Goal: Information Seeking & Learning: Compare options

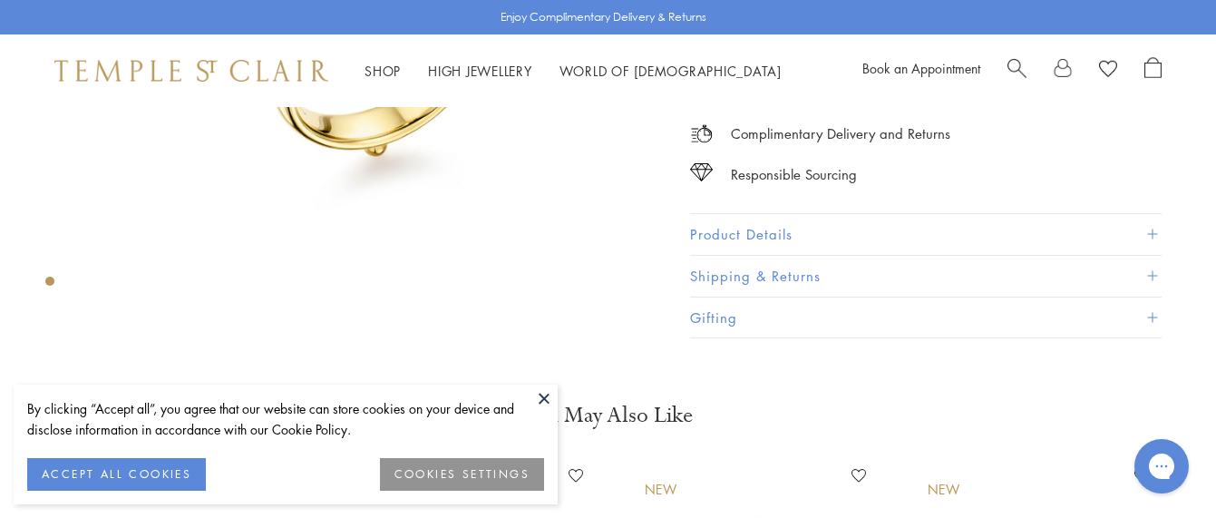
scroll to position [379, 0]
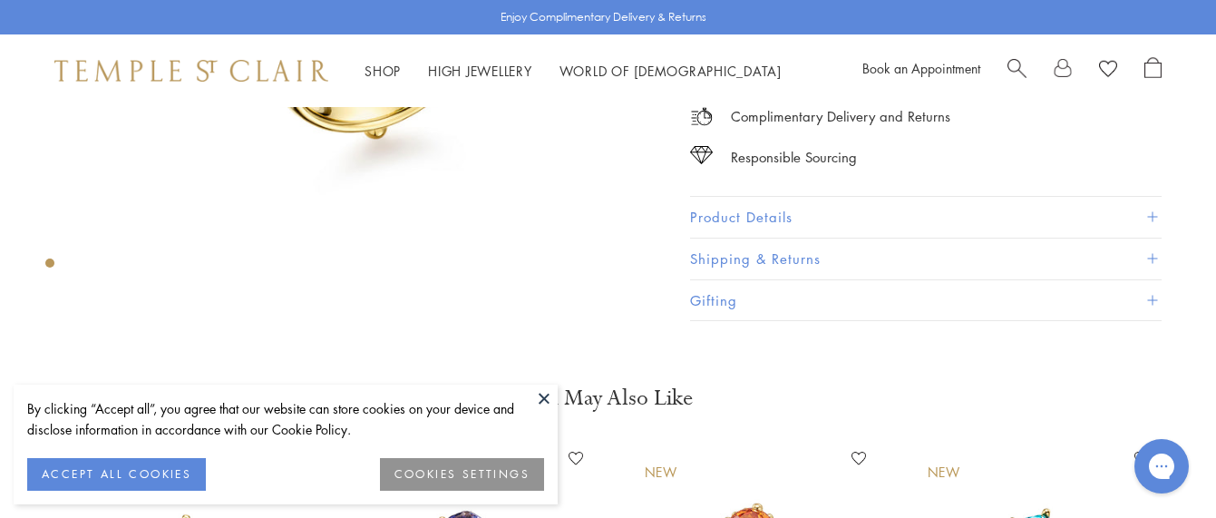
click at [544, 397] on button at bounding box center [543, 397] width 27 height 27
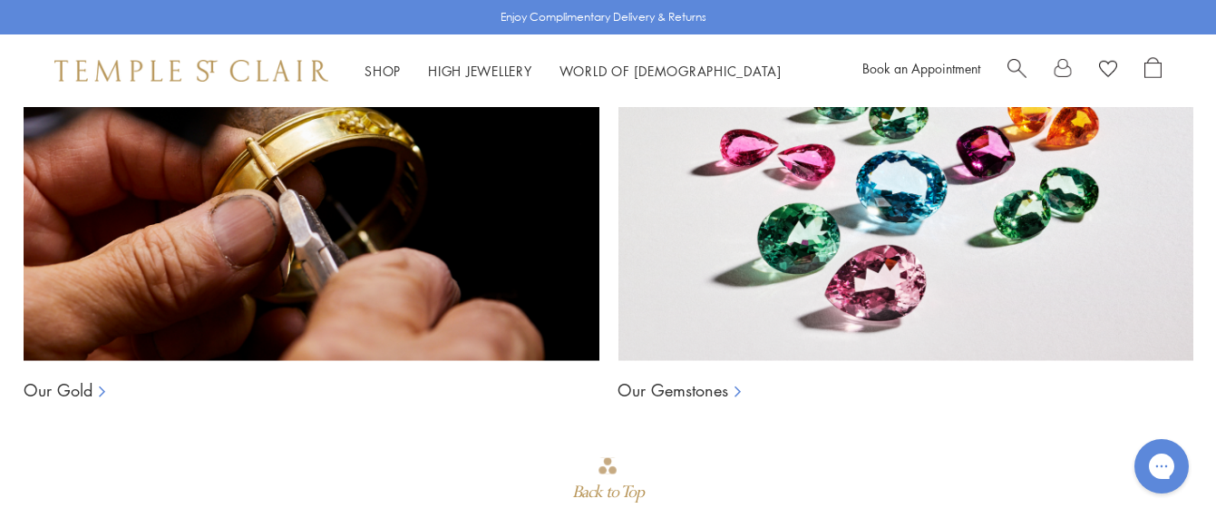
scroll to position [1286, 0]
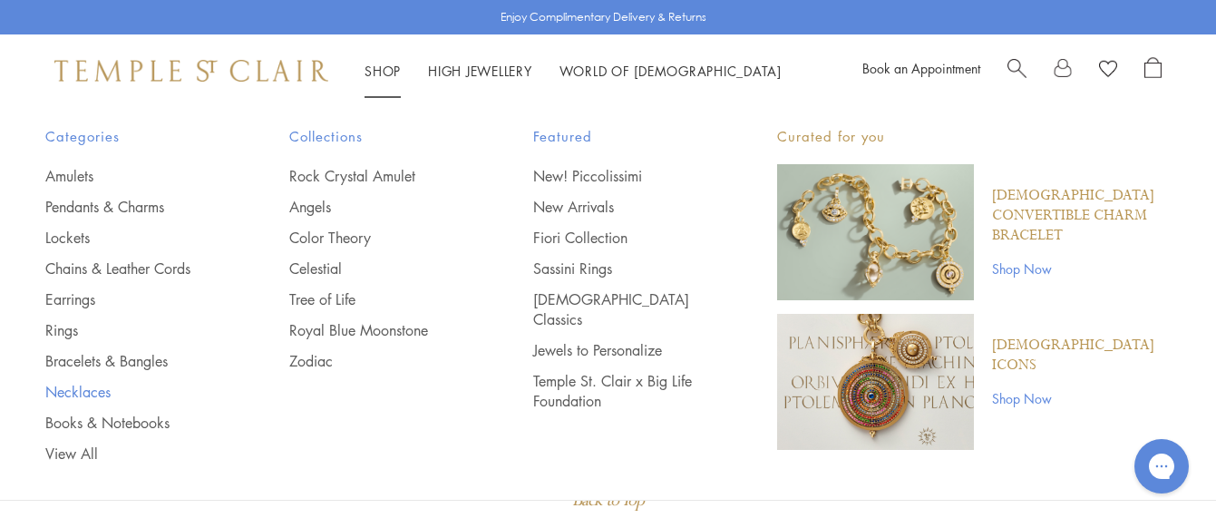
click at [73, 389] on link "Necklaces" at bounding box center [130, 392] width 171 height 20
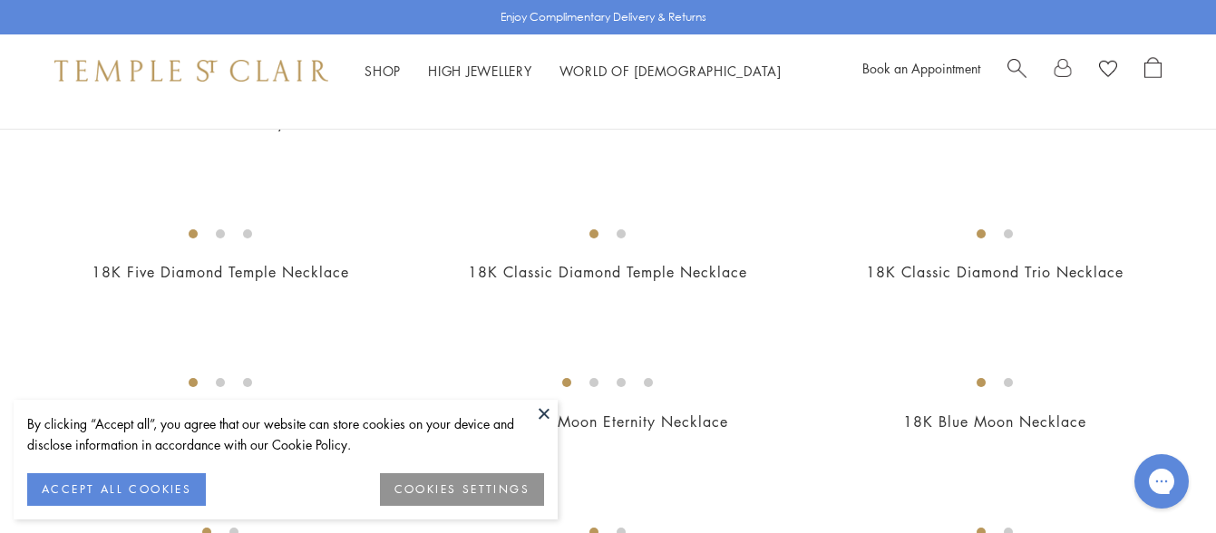
scroll to position [725, 0]
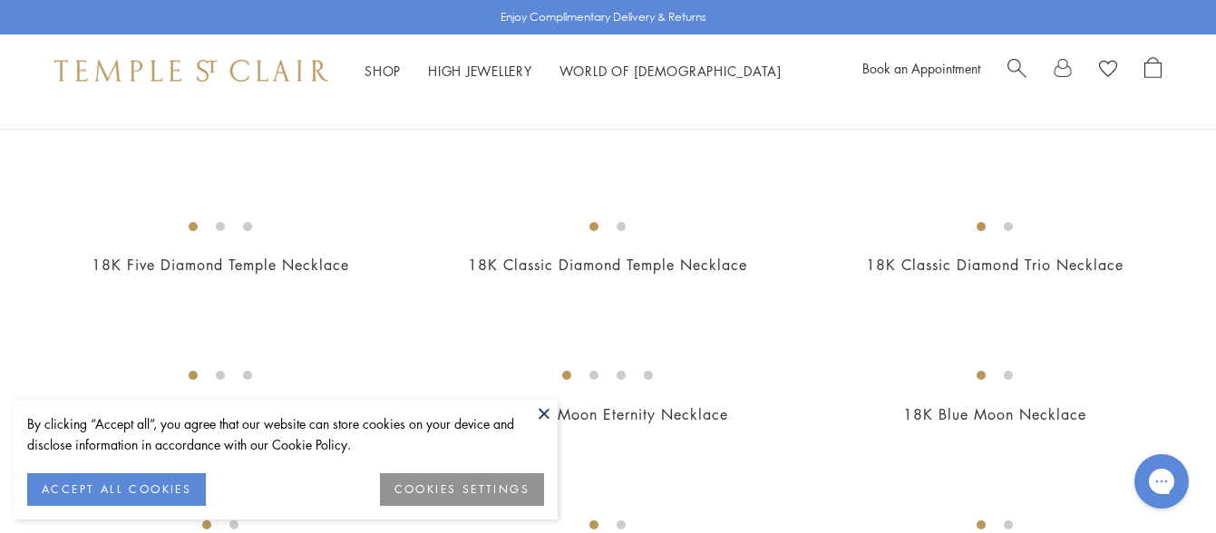
click at [541, 414] on button at bounding box center [543, 413] width 27 height 27
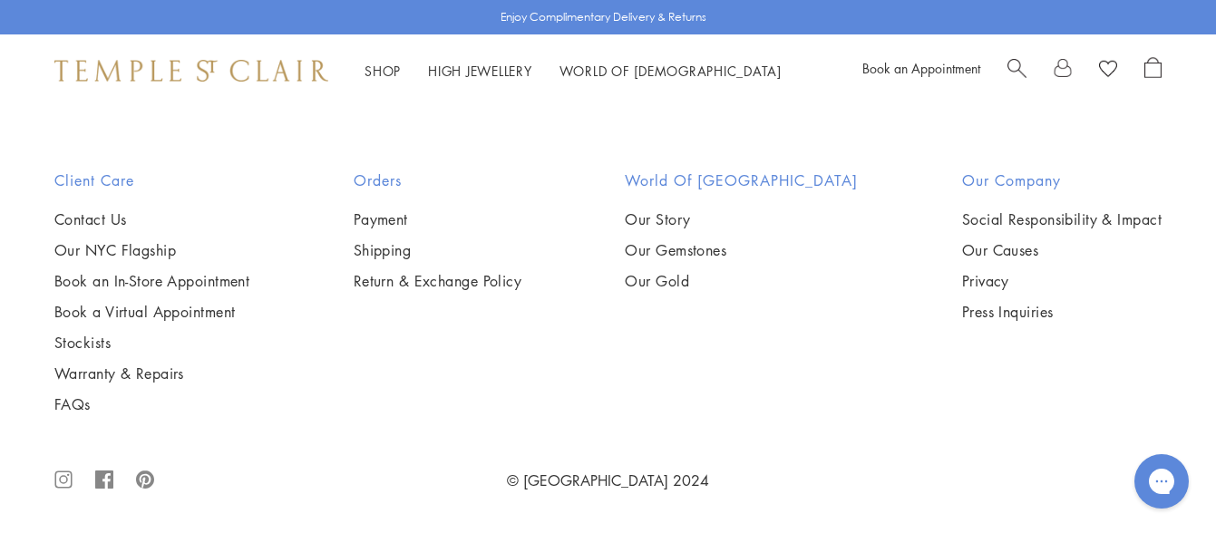
scroll to position [6710, 0]
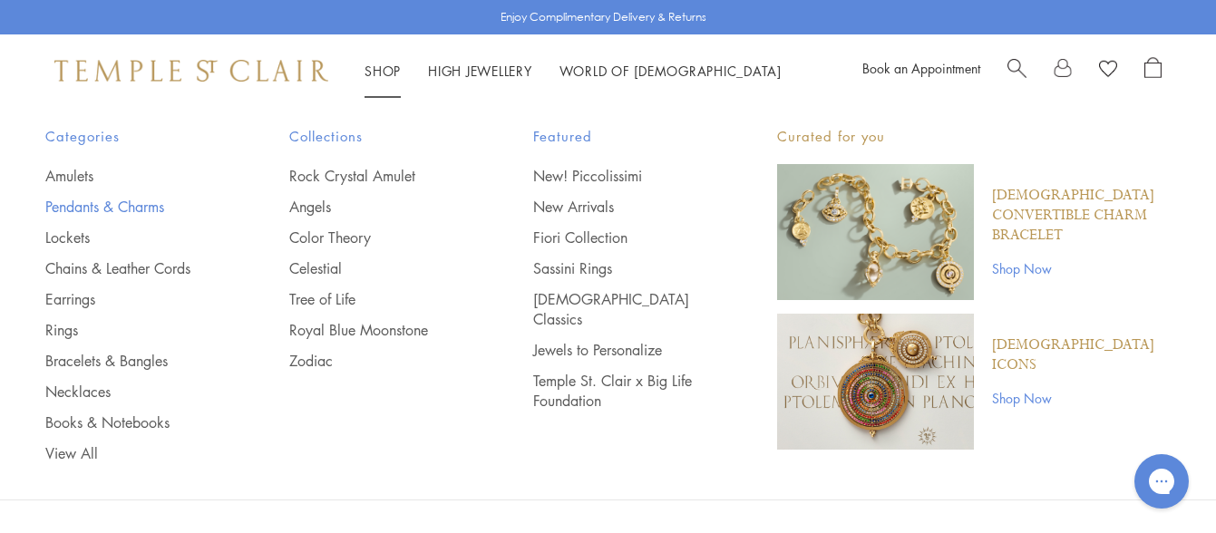
click at [80, 203] on link "Pendants & Charms" at bounding box center [130, 207] width 171 height 20
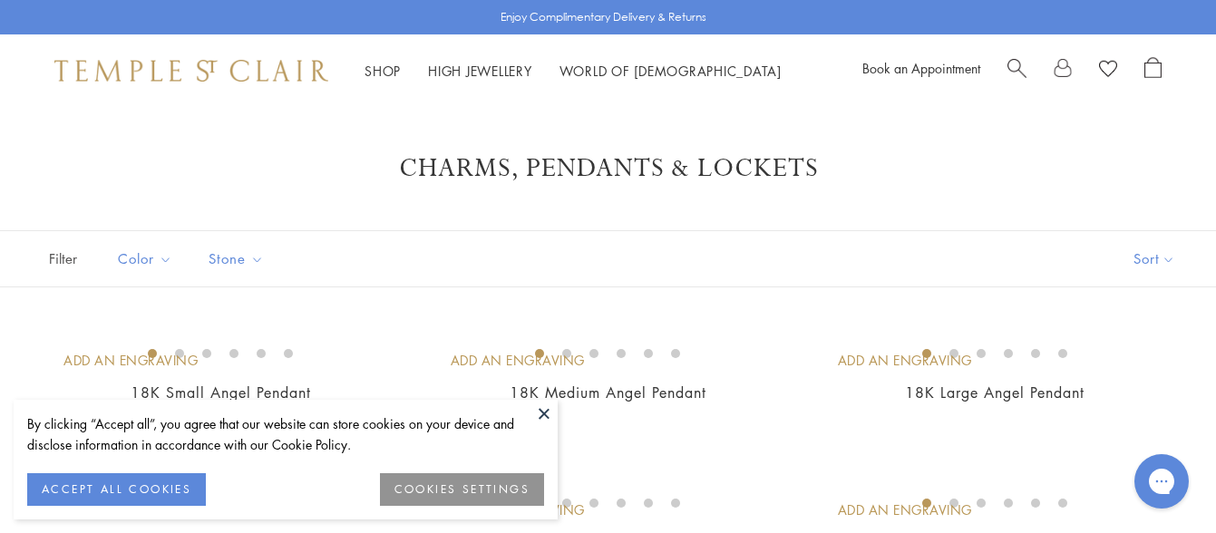
click at [546, 409] on button at bounding box center [543, 413] width 27 height 27
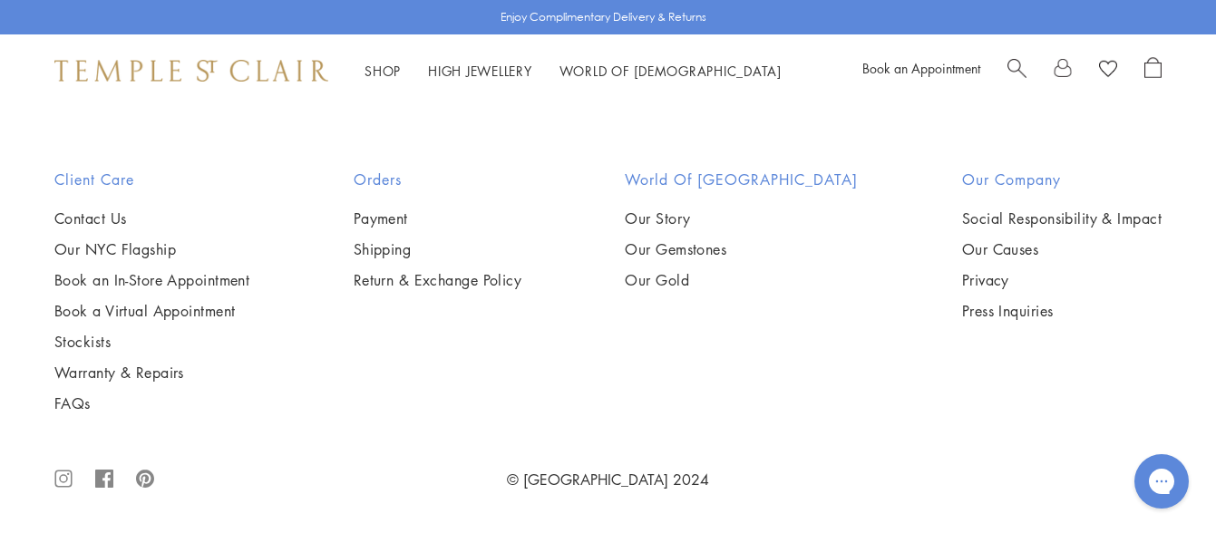
scroll to position [10881, 0]
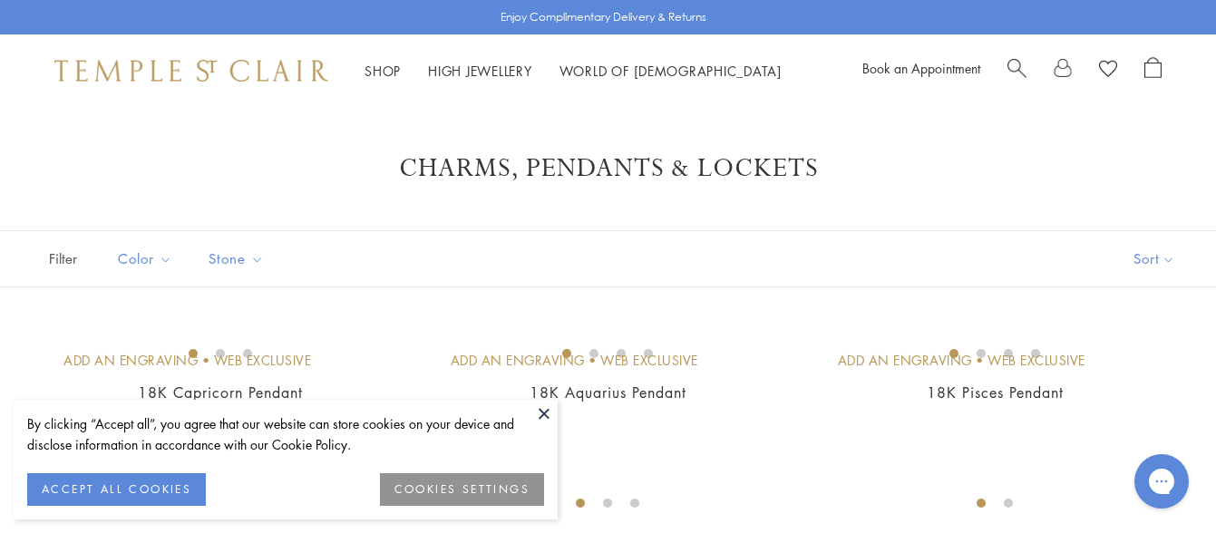
click at [544, 412] on button at bounding box center [543, 413] width 27 height 27
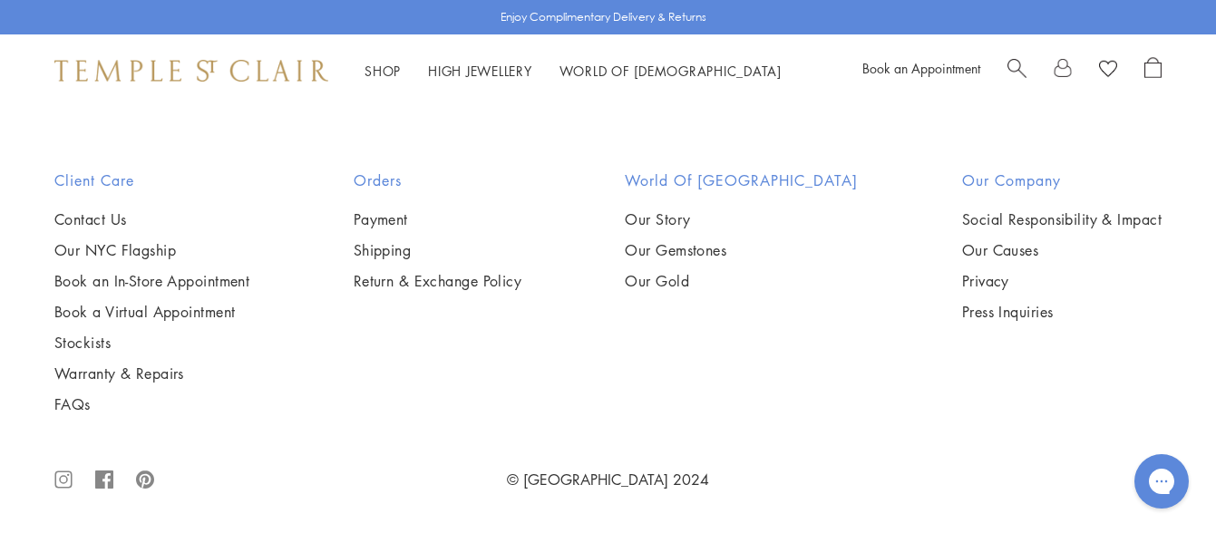
scroll to position [9158, 0]
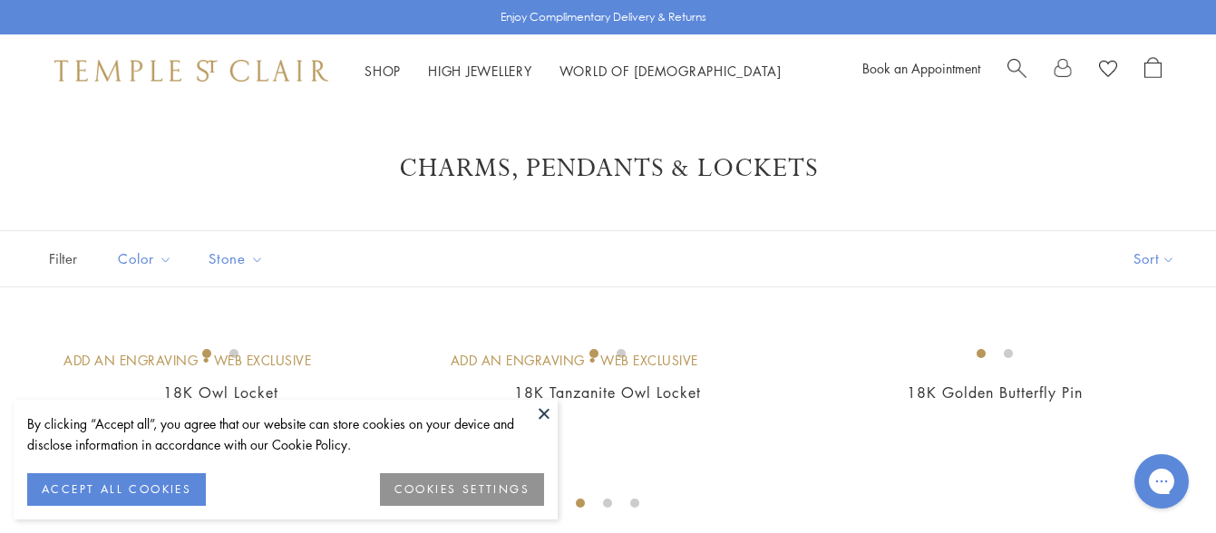
click at [542, 409] on button at bounding box center [543, 413] width 27 height 27
